Goal: Information Seeking & Learning: Learn about a topic

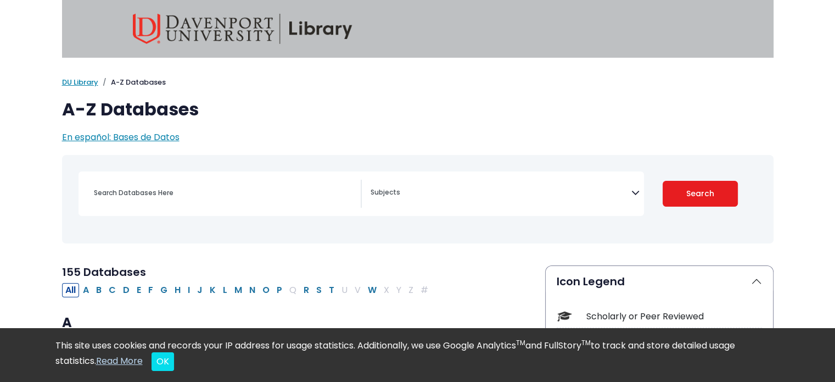
scroll to position [55, 0]
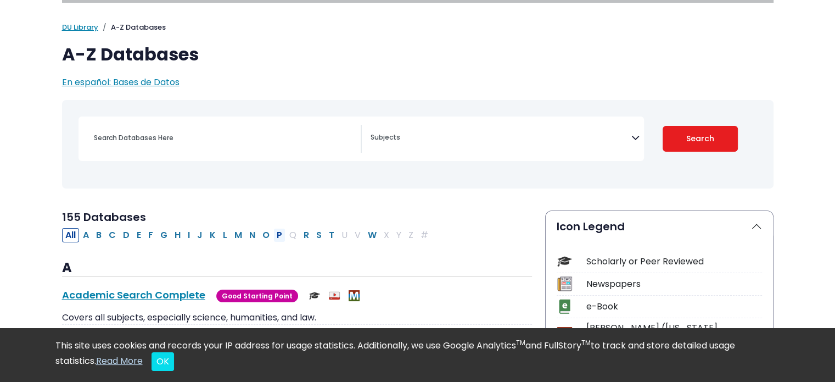
click at [279, 235] on button "P" at bounding box center [280, 235] width 12 height 14
select select "Database Subject Filter"
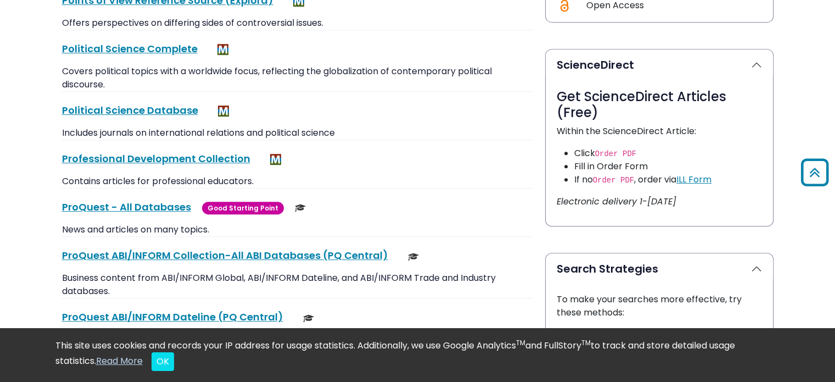
scroll to position [549, 0]
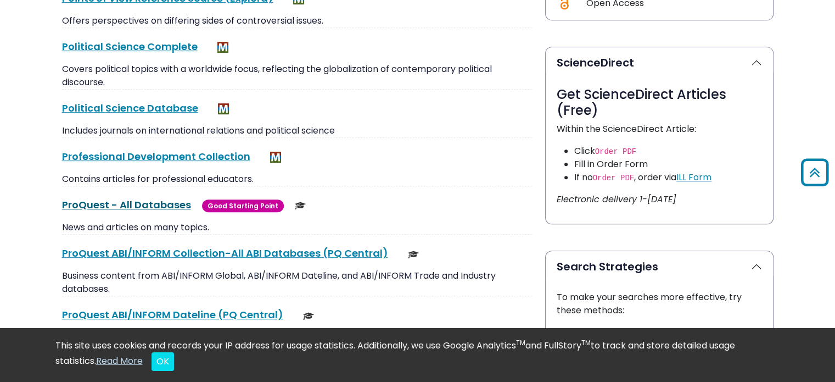
click at [158, 203] on link "ProQuest - All Databases This link opens in a new window" at bounding box center [126, 205] width 129 height 14
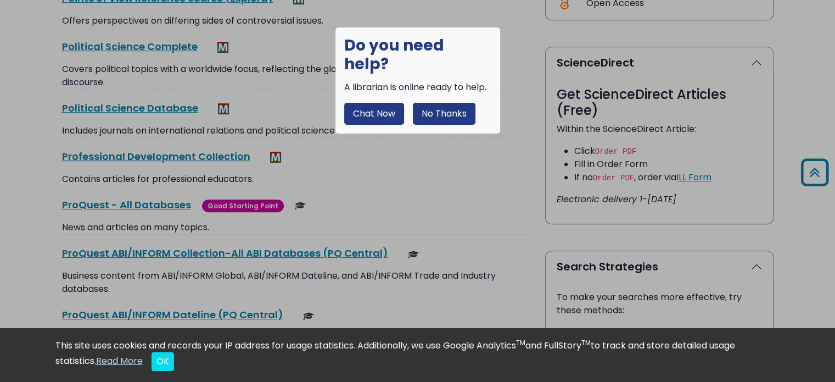
click at [447, 103] on button "No Thanks" at bounding box center [444, 114] width 63 height 22
